Goal: Check status: Check status

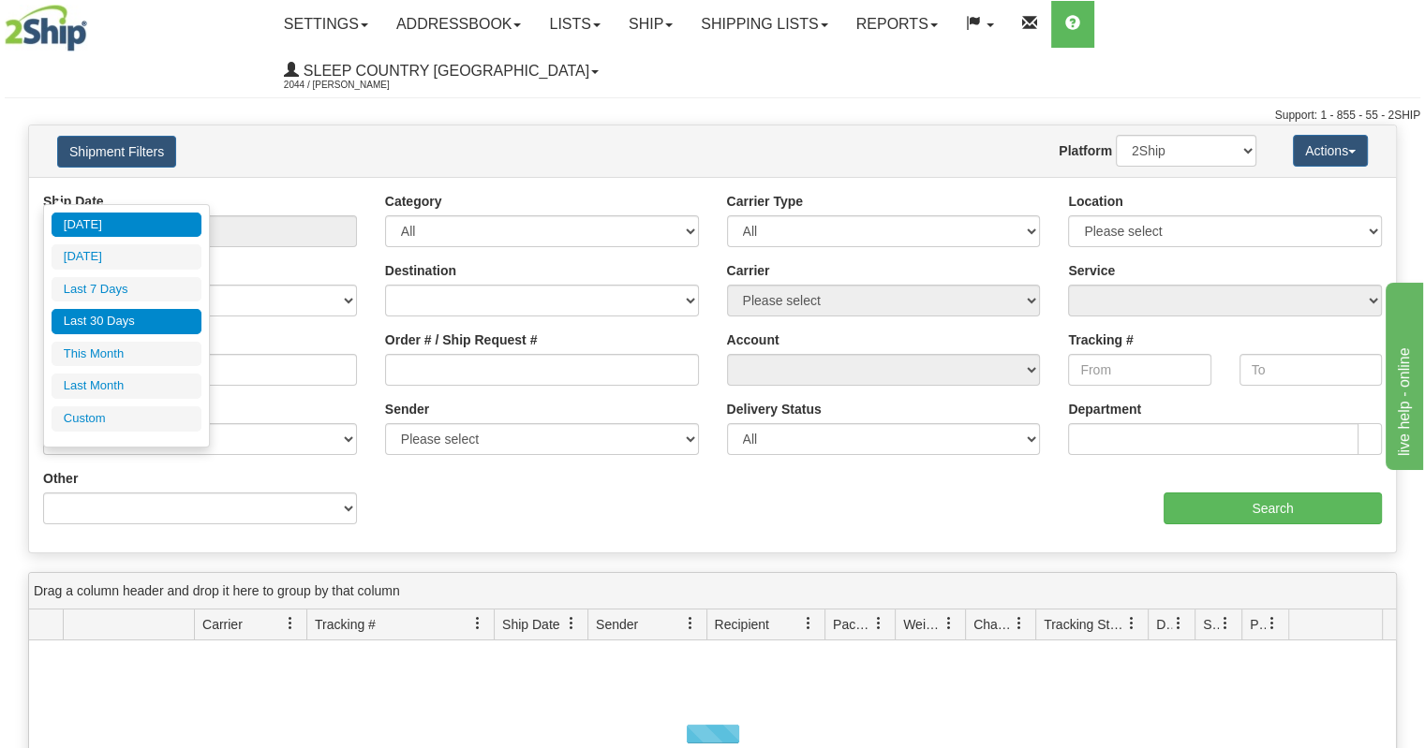
click at [121, 317] on li "Last 30 Days" at bounding box center [127, 321] width 150 height 25
type input "From [DATE] To [DATE]"
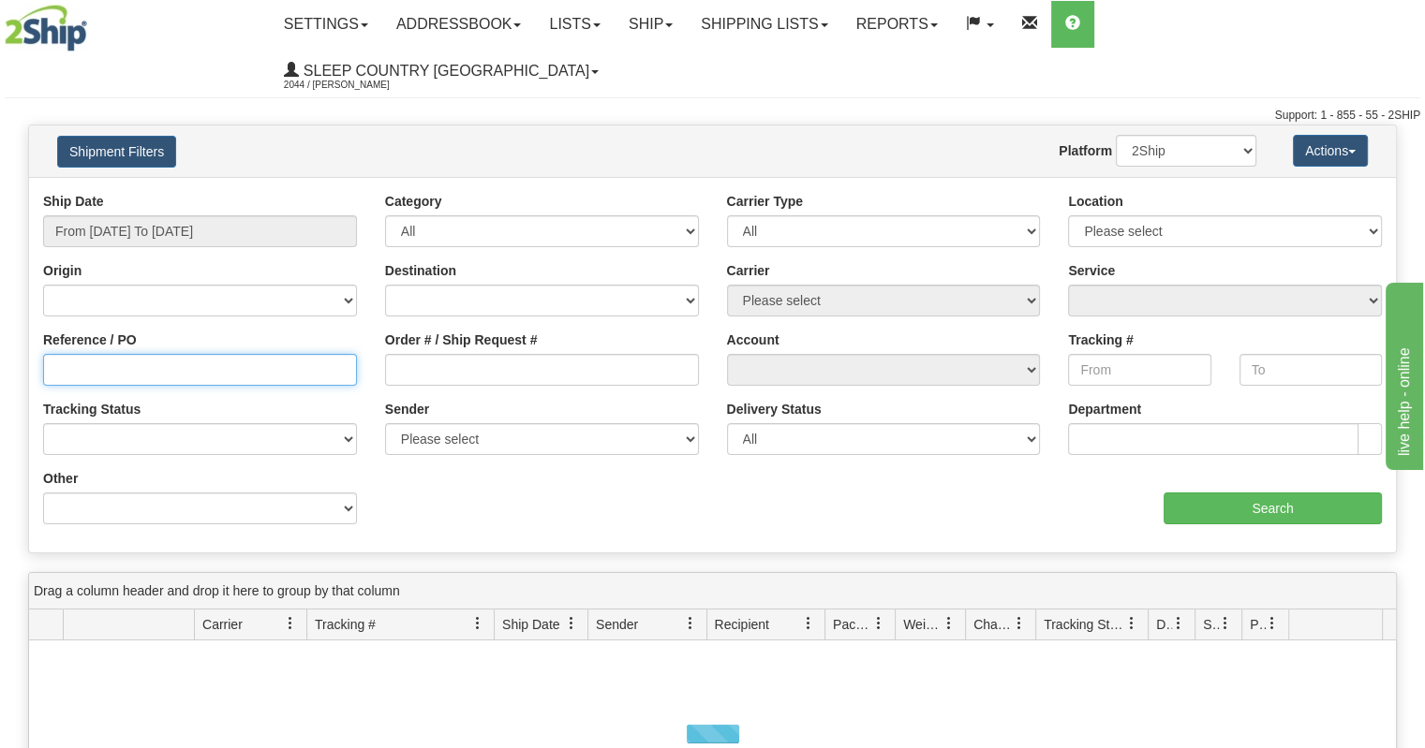
click at [154, 354] on input "Reference / PO" at bounding box center [200, 370] width 314 height 32
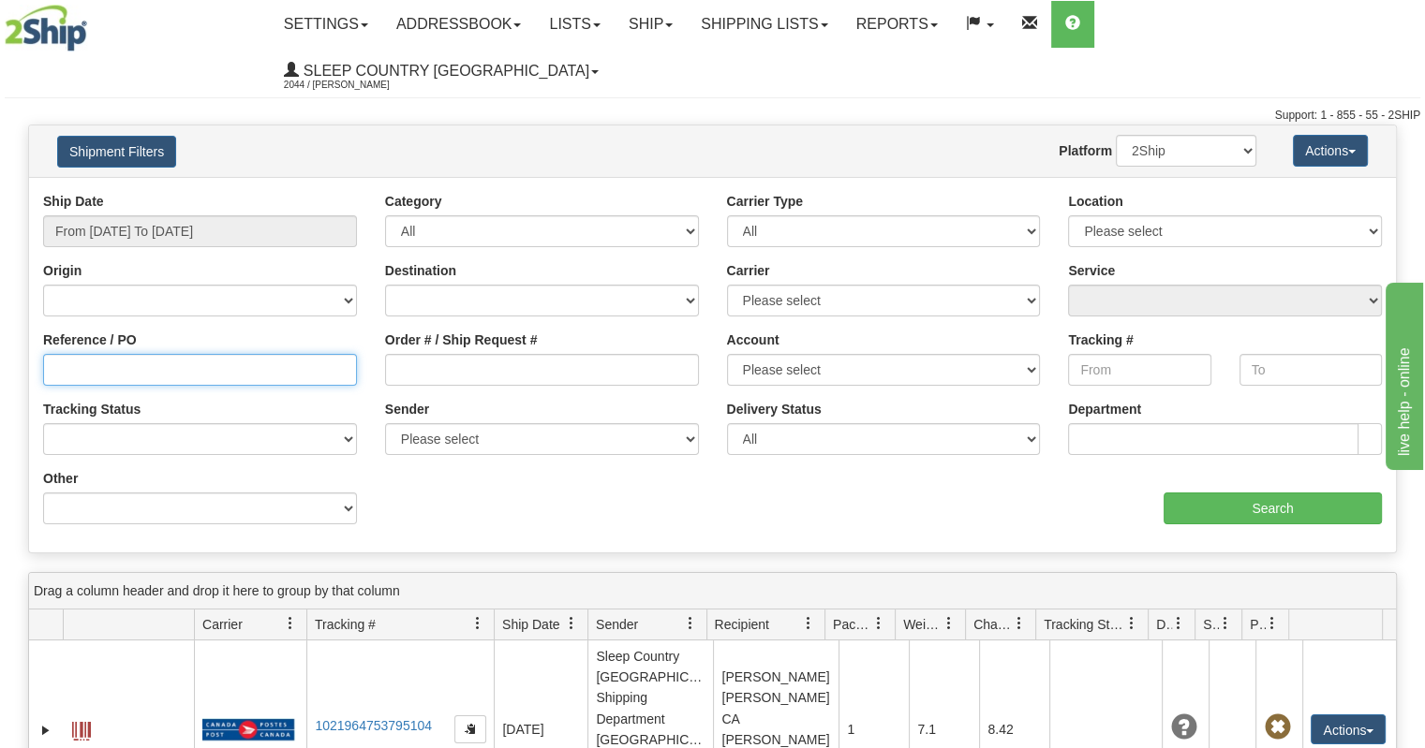
paste input "9002H828034"
type input "9002H828034"
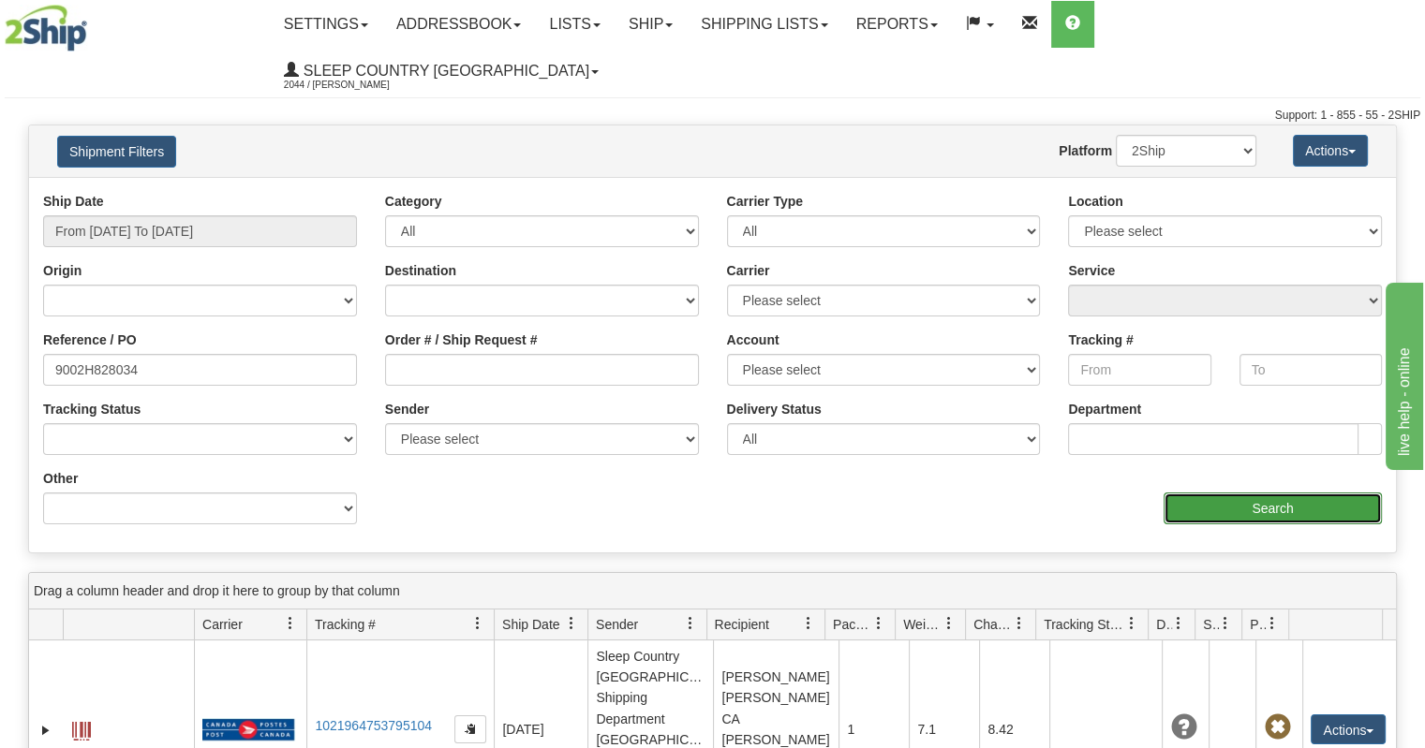
click at [1229, 493] on input "Search" at bounding box center [1272, 509] width 218 height 32
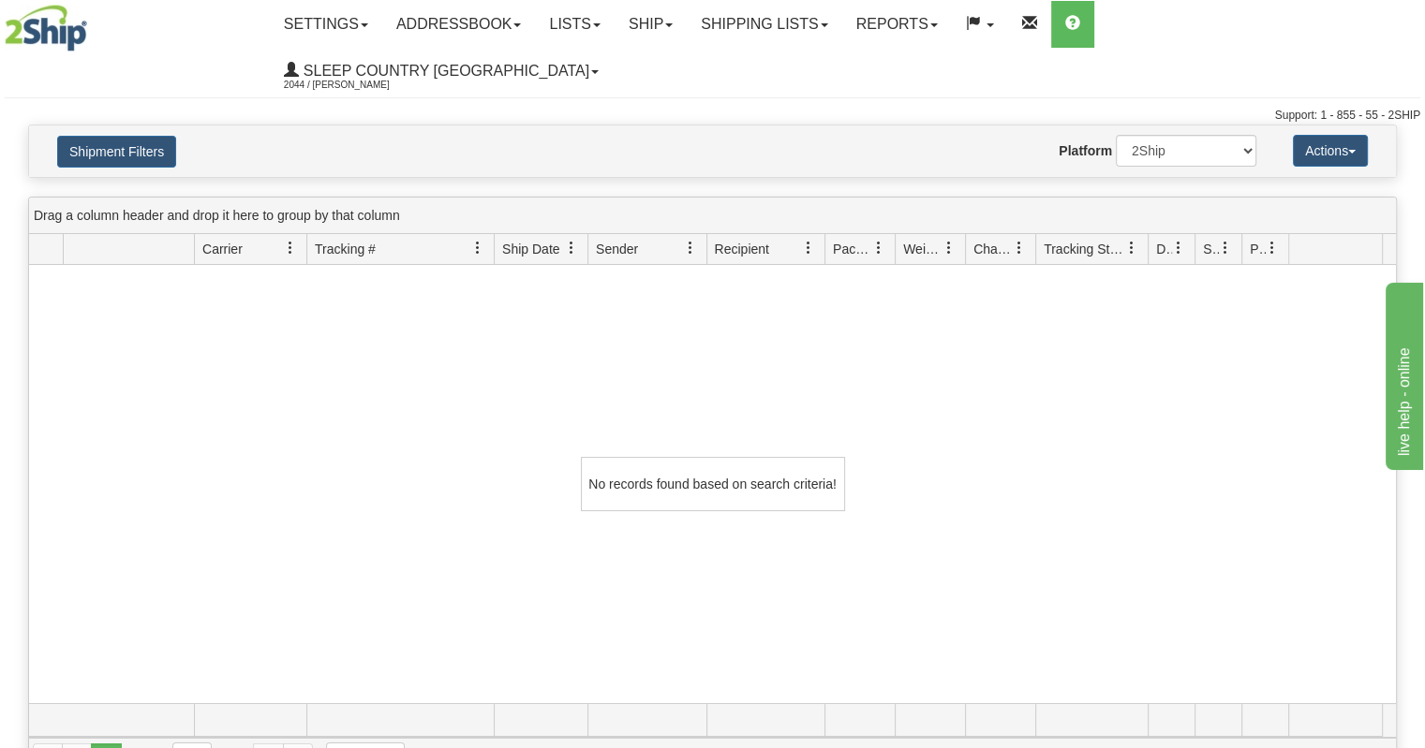
click at [110, 135] on h4 "Shipment Filters" at bounding box center [154, 151] width 223 height 33
click at [124, 136] on button "Shipment Filters" at bounding box center [116, 152] width 119 height 32
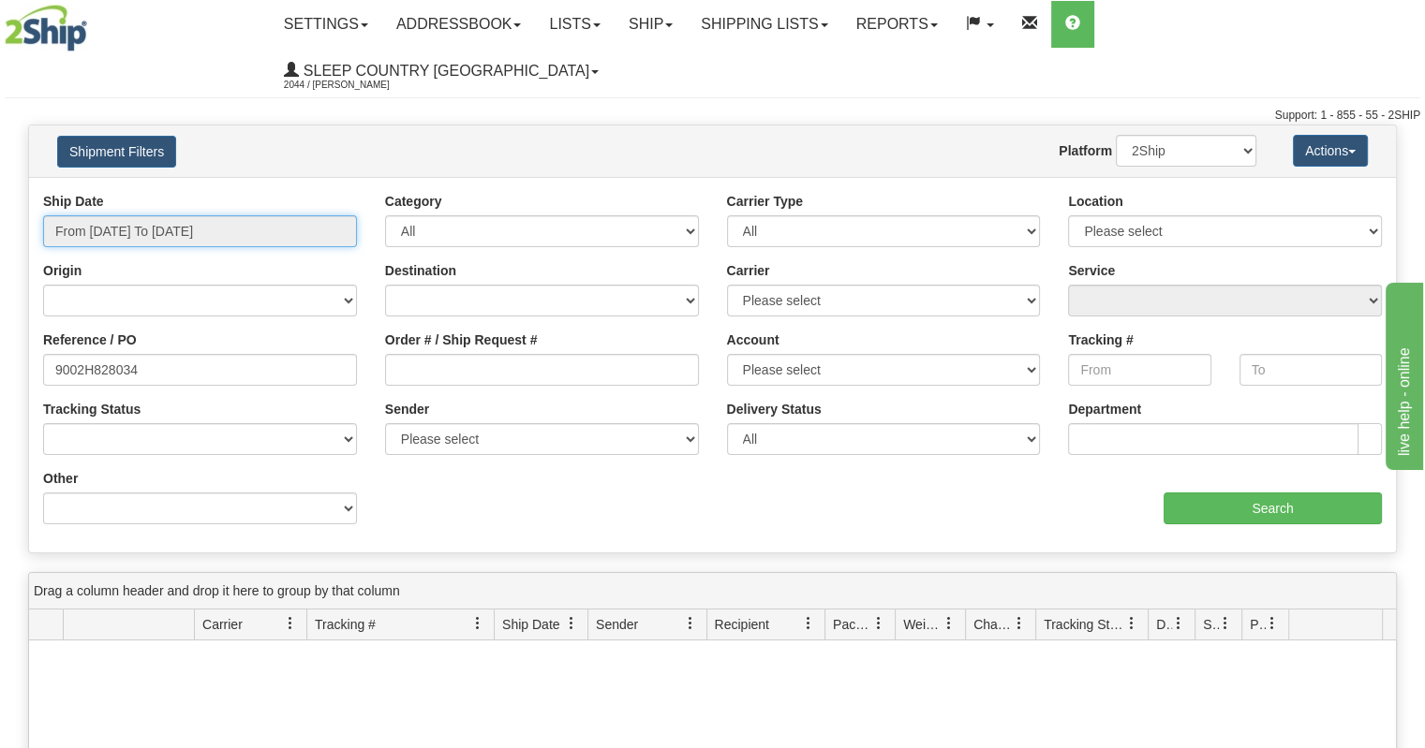
click at [172, 215] on input "From [DATE] To [DATE]" at bounding box center [200, 231] width 314 height 32
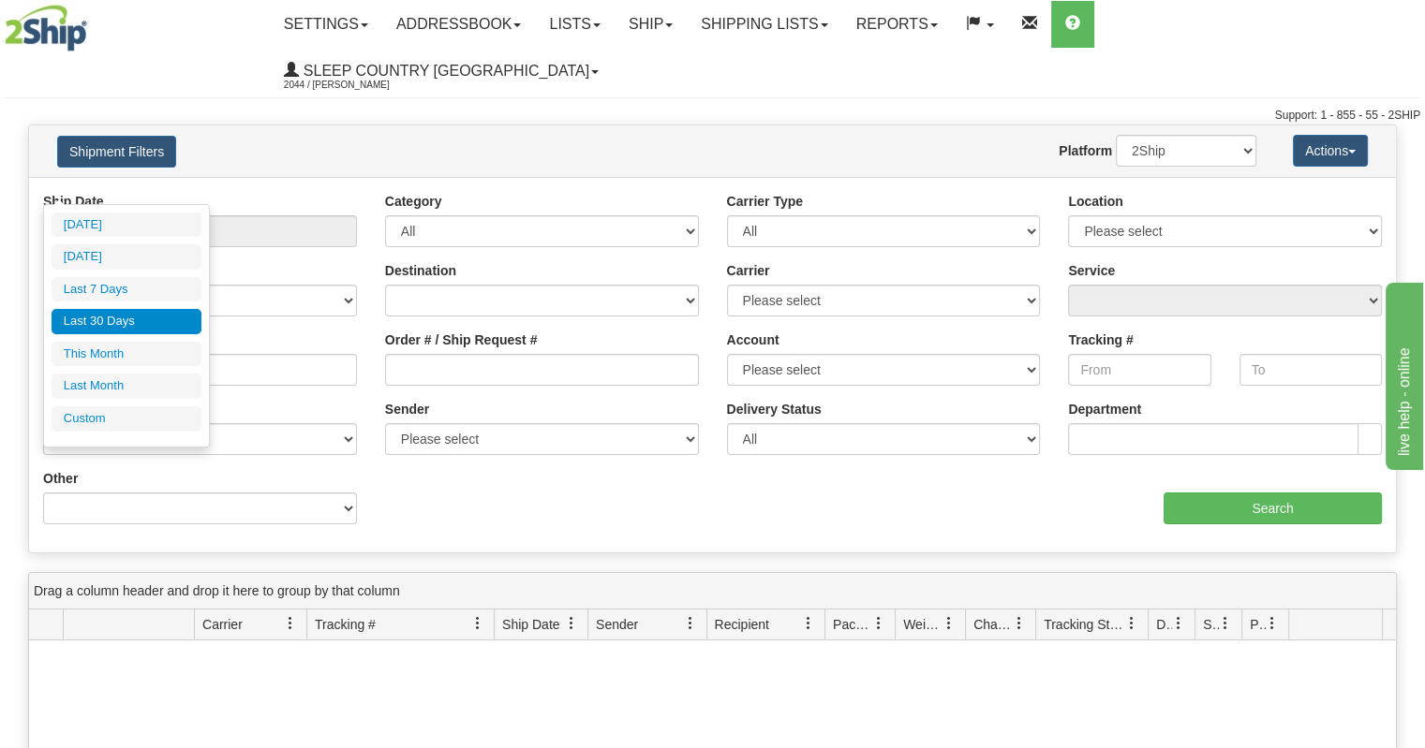
click at [123, 378] on li "Last Month" at bounding box center [127, 386] width 150 height 25
type input "From [DATE] To [DATE]"
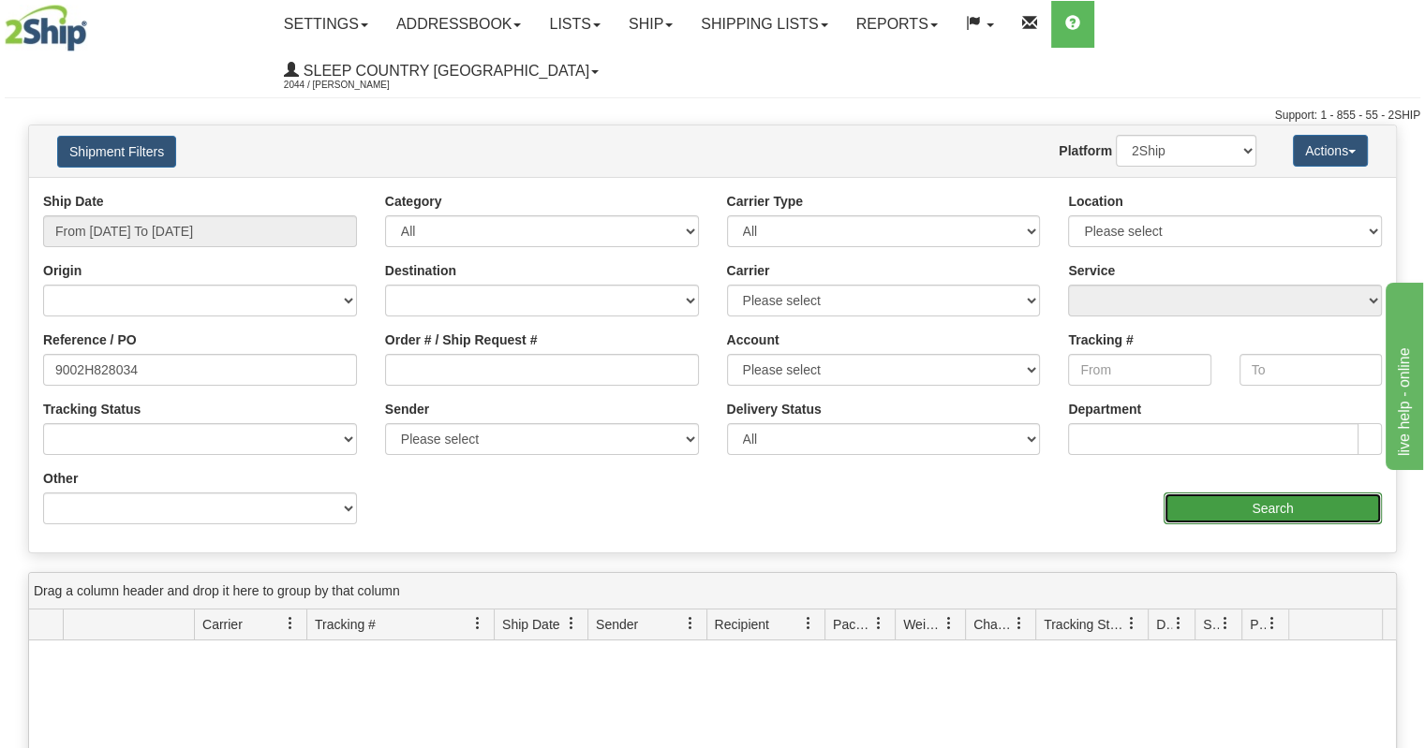
click at [1253, 493] on input "Search" at bounding box center [1272, 509] width 218 height 32
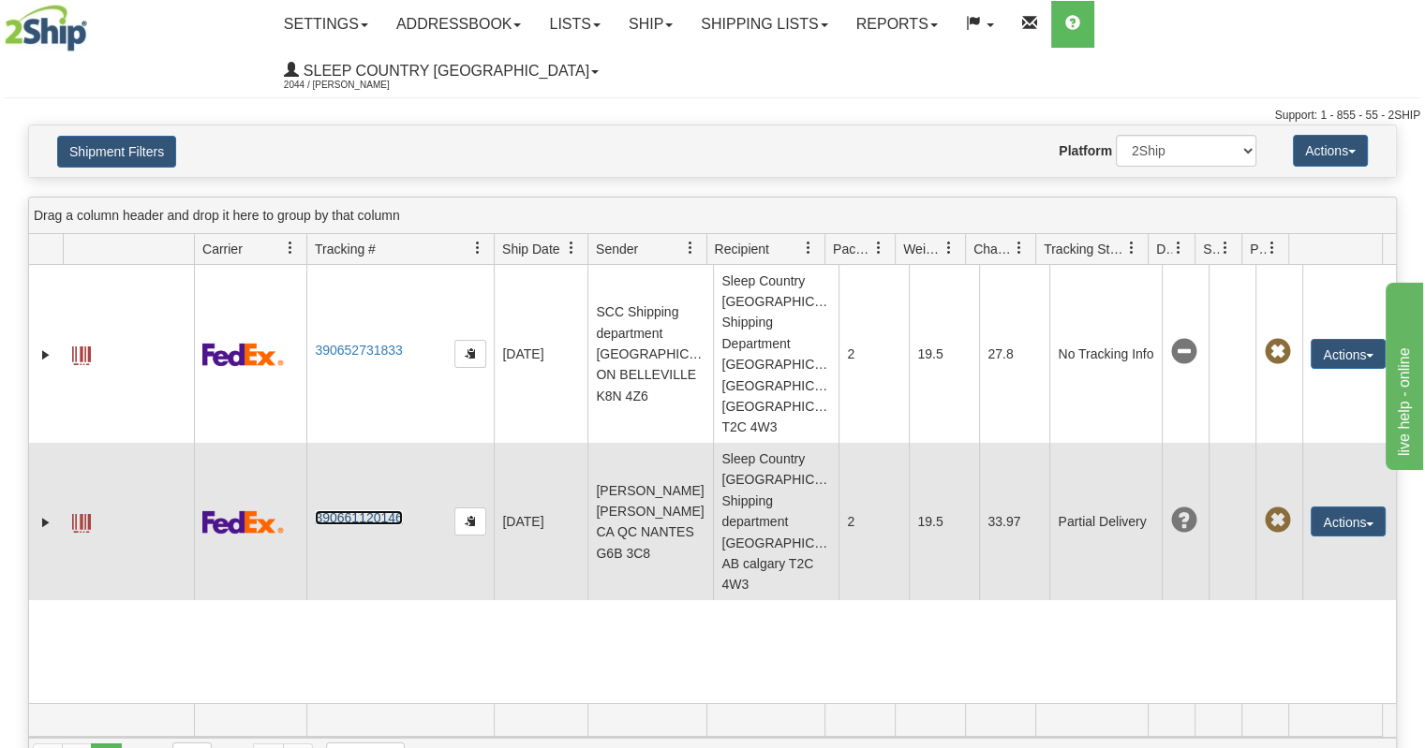
click at [392, 510] on link "390661120146" at bounding box center [358, 517] width 87 height 15
